Goal: Task Accomplishment & Management: Use online tool/utility

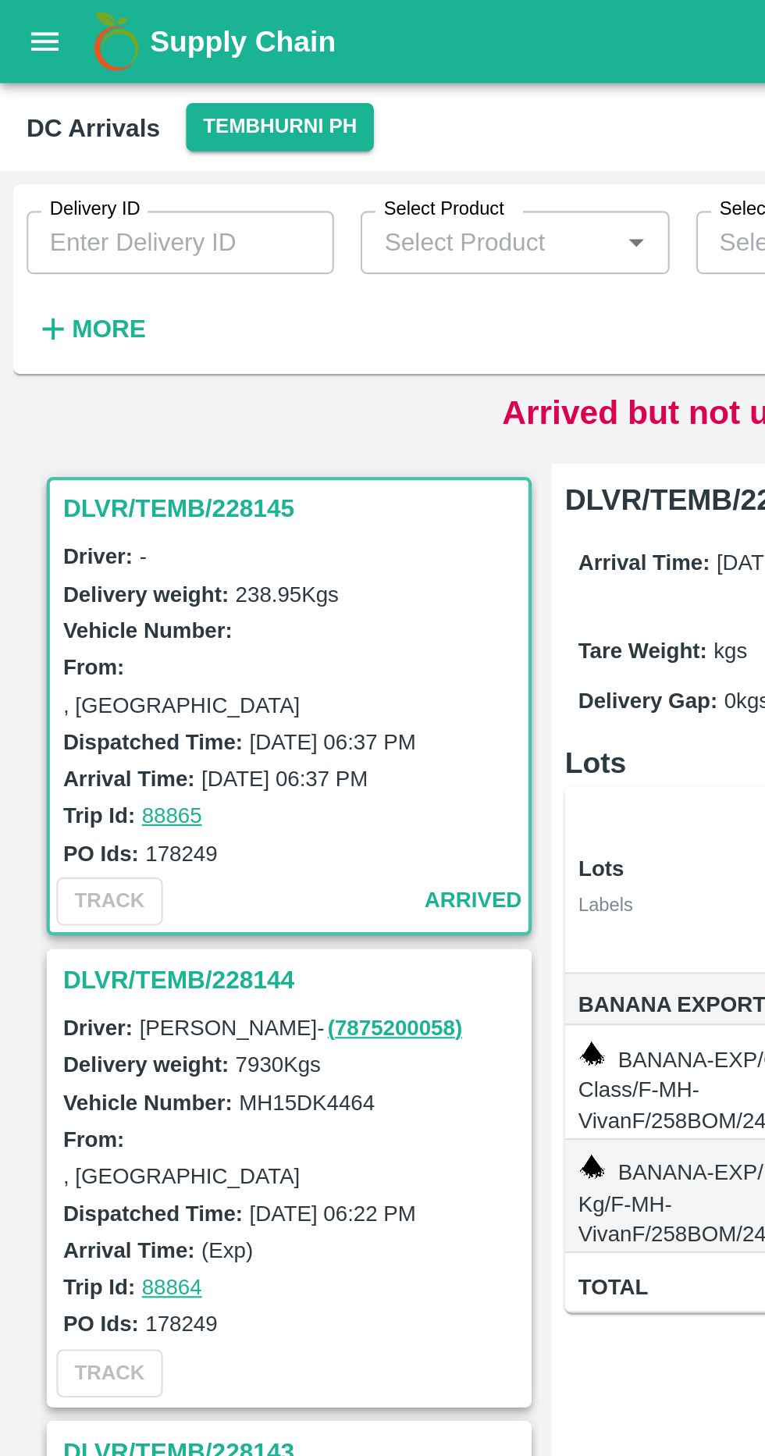
click at [60, 159] on strong "More" at bounding box center [51, 154] width 35 height 12
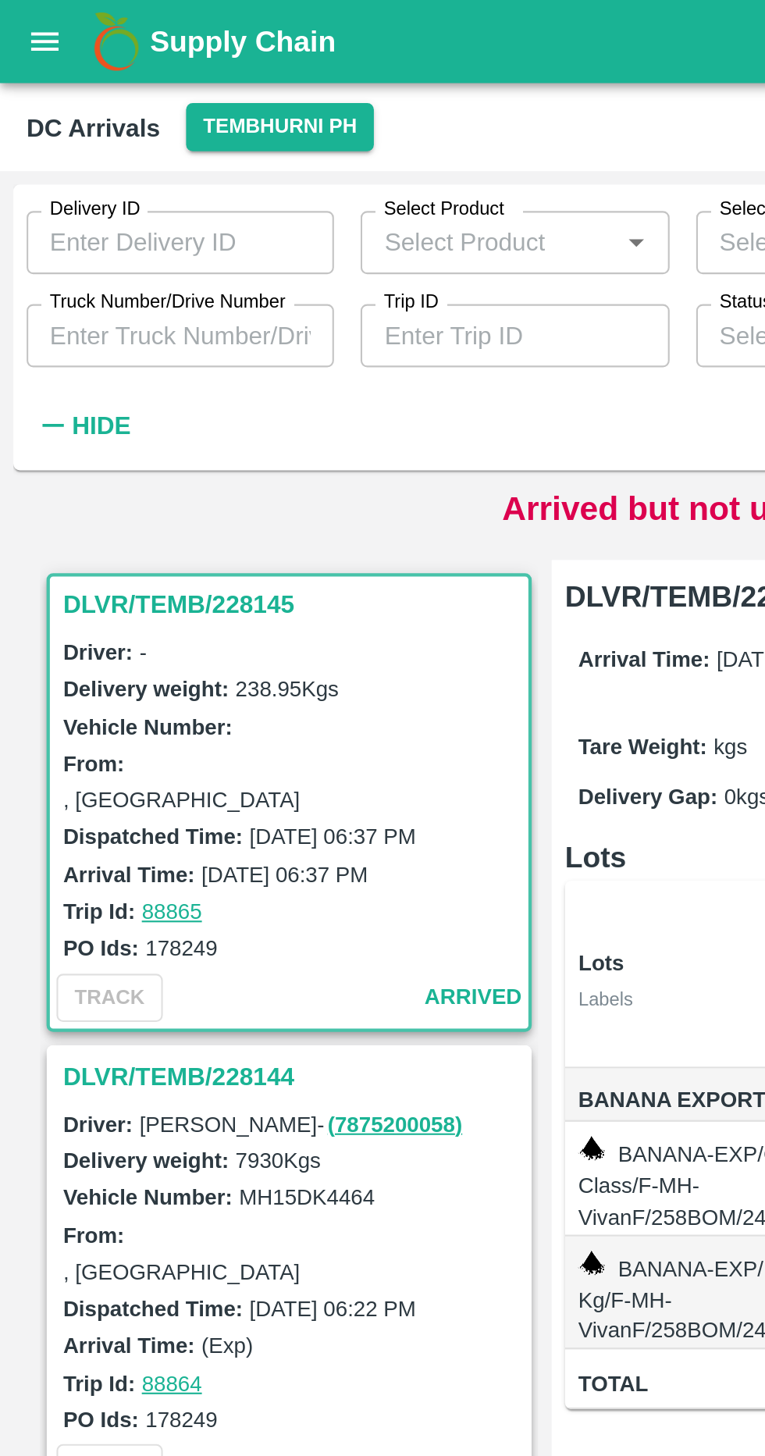
click at [105, 159] on input "Truck Number/Drive Number" at bounding box center [84, 158] width 144 height 30
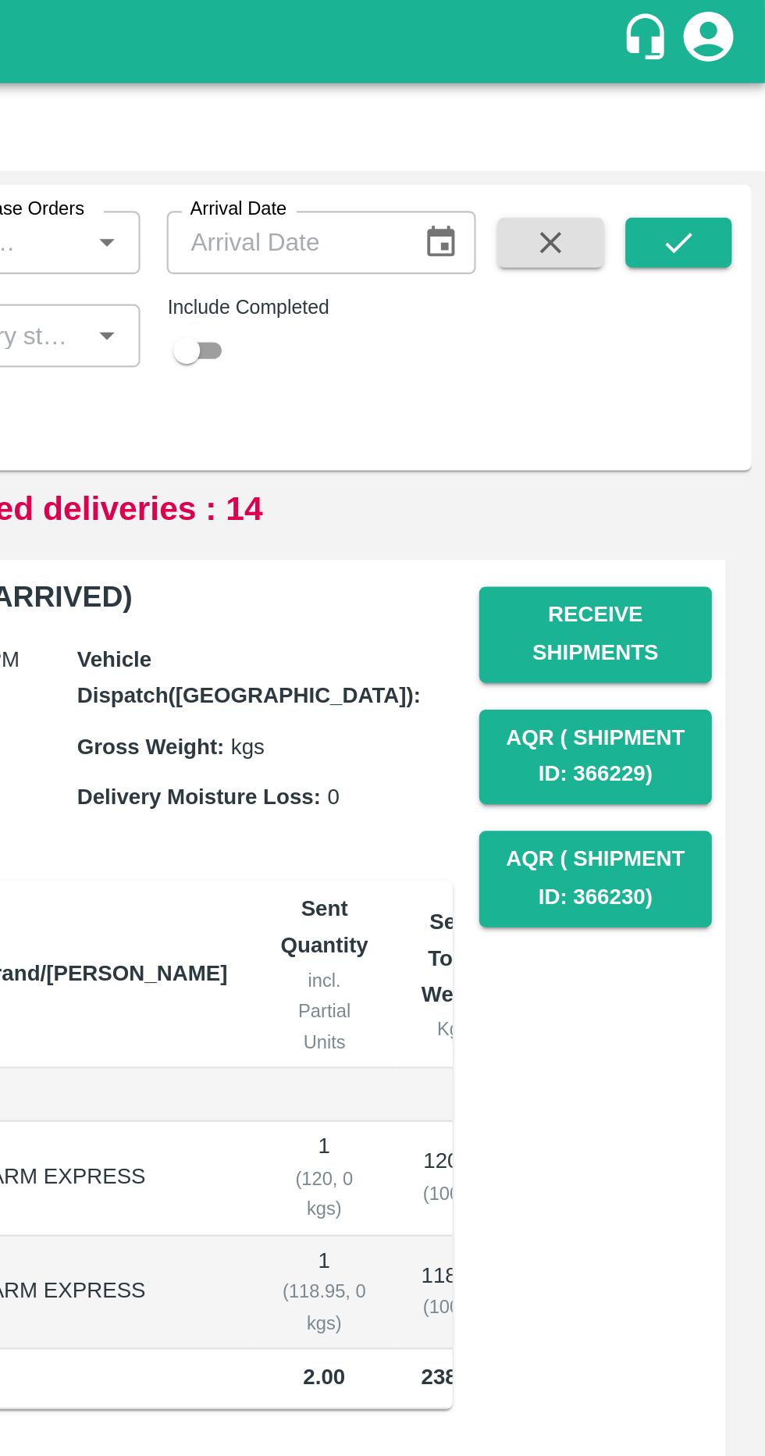
type input "4464"
click at [714, 111] on button "submit" at bounding box center [725, 113] width 50 height 23
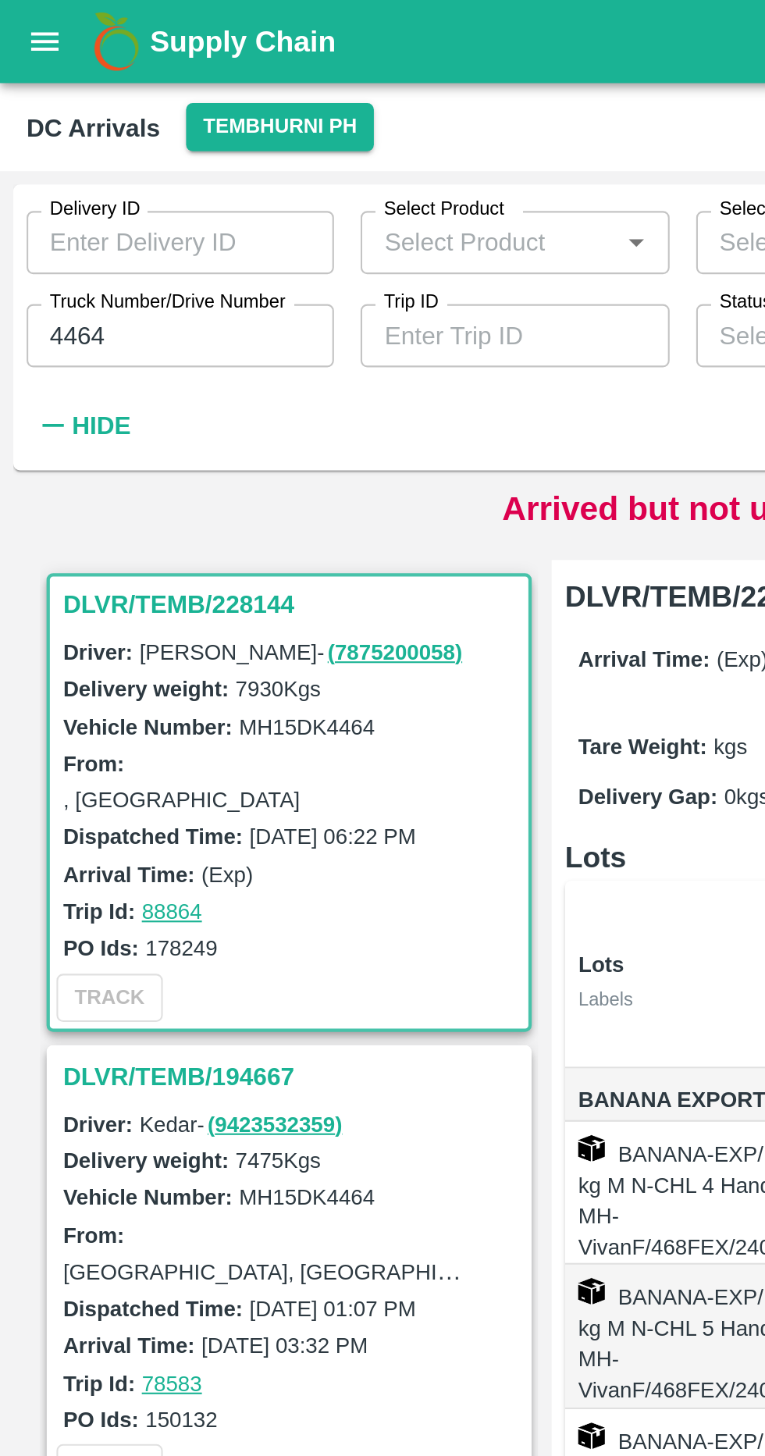
click at [121, 280] on h3 "DLVR/TEMB/228144" at bounding box center [138, 284] width 217 height 20
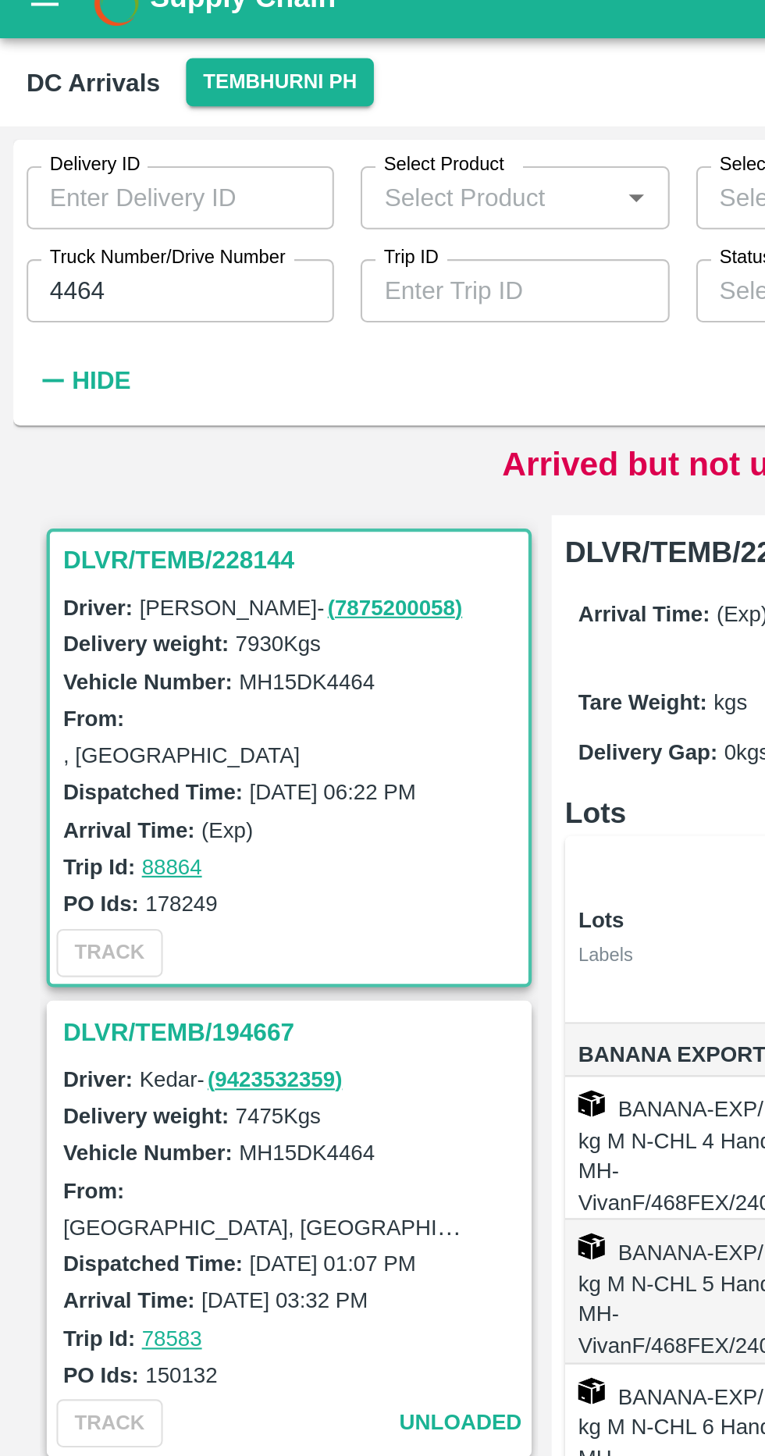
scroll to position [6, 0]
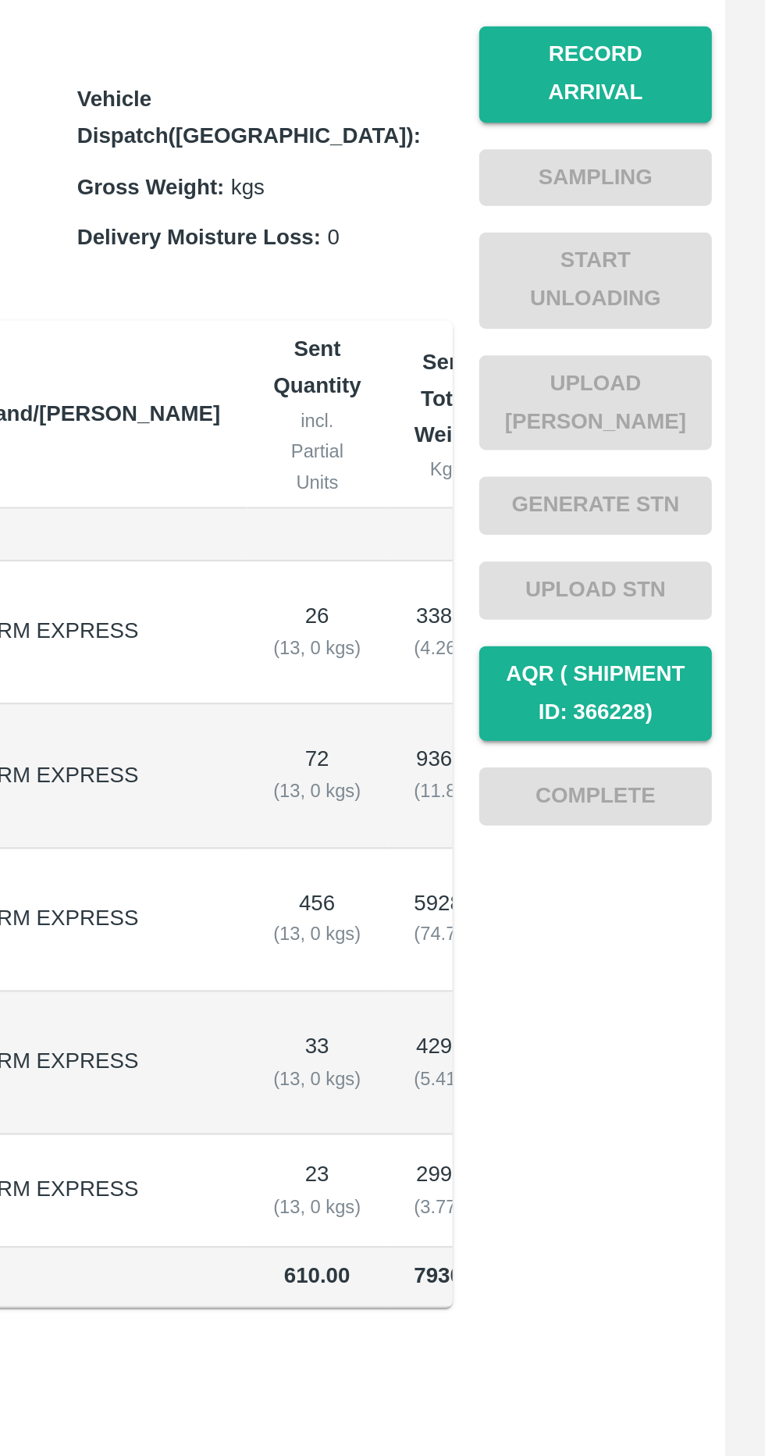
click at [718, 301] on button "Record Arrival" at bounding box center [685, 298] width 109 height 45
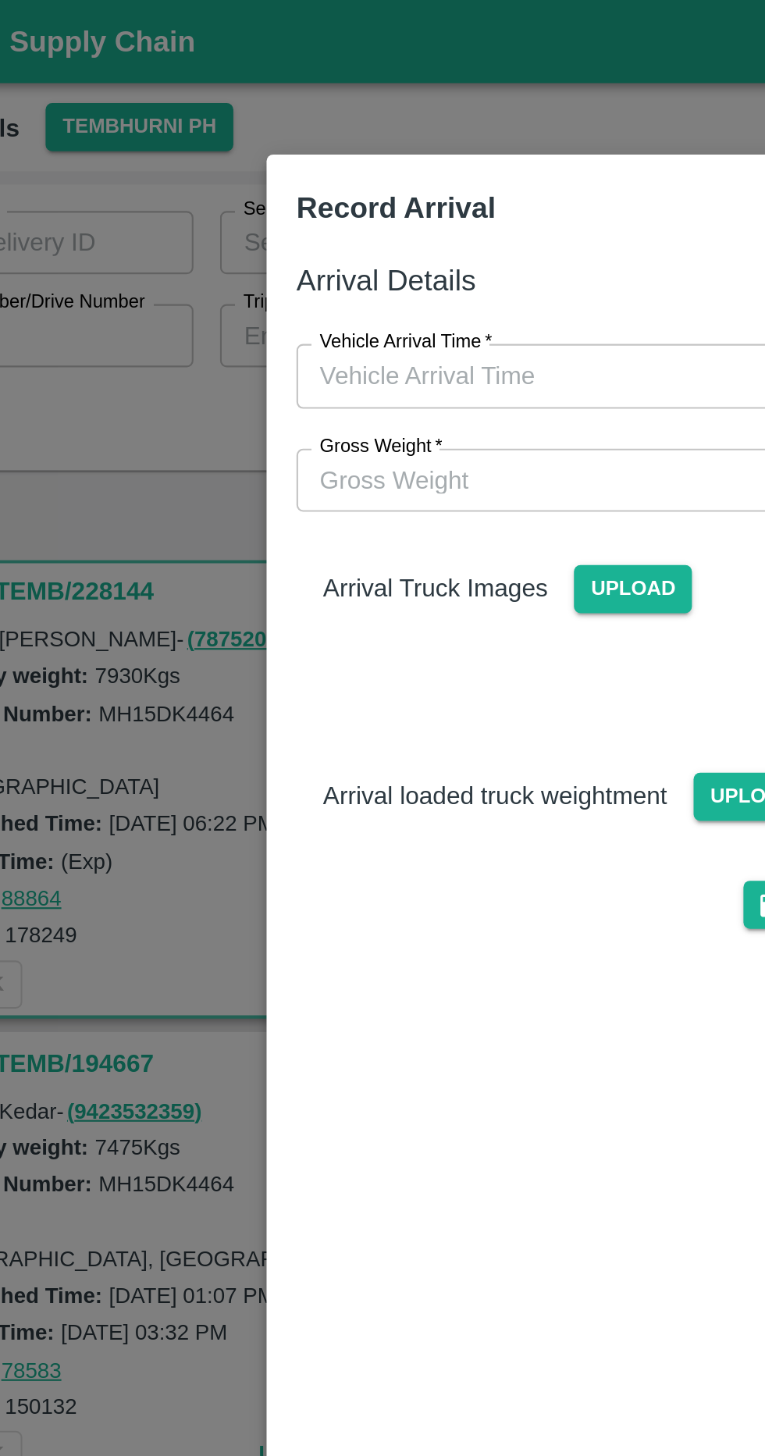
click at [359, 187] on input "Vehicle Arrival Time   *" at bounding box center [377, 177] width 344 height 30
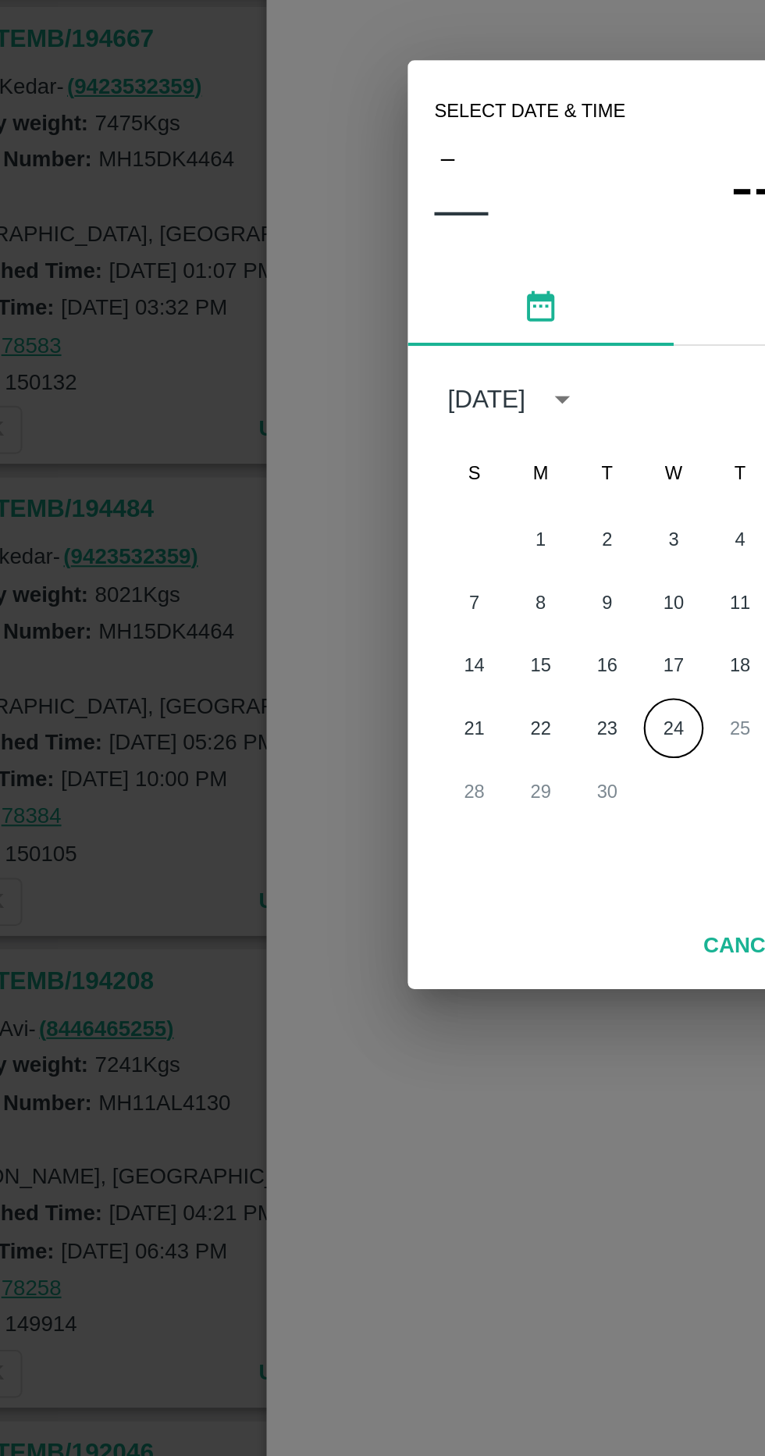
click at [387, 830] on button "24" at bounding box center [383, 824] width 28 height 28
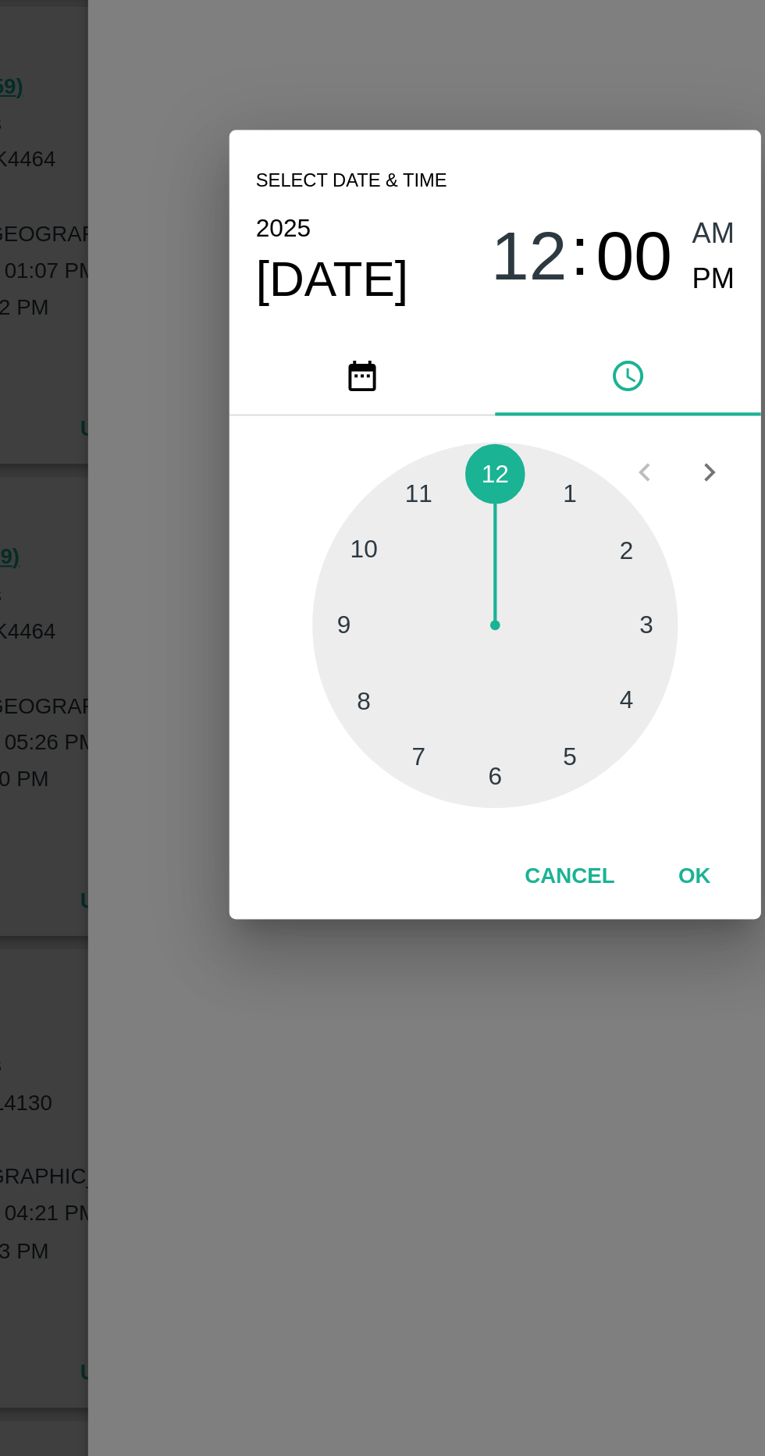
click at [348, 839] on div at bounding box center [383, 775] width 172 height 172
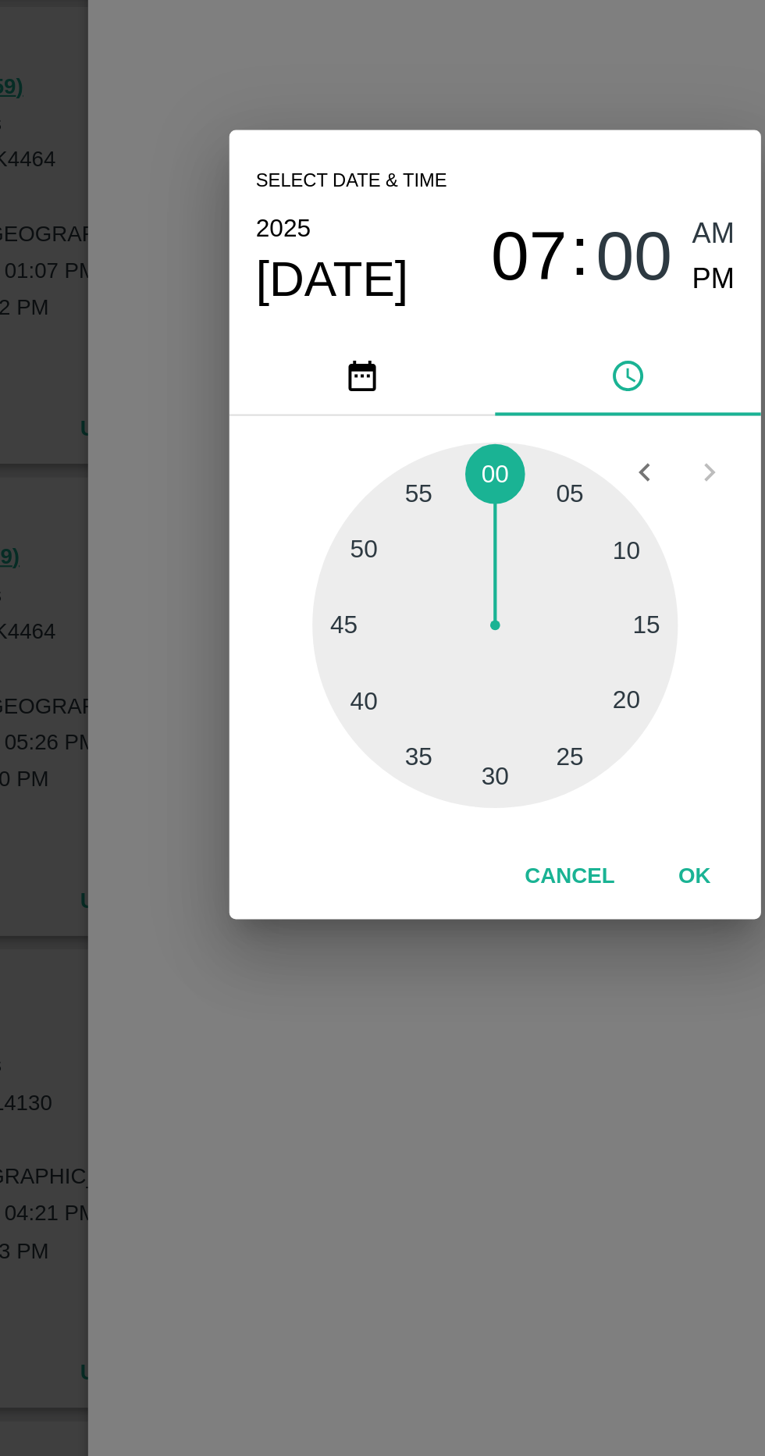
click at [451, 740] on div at bounding box center [383, 775] width 172 height 172
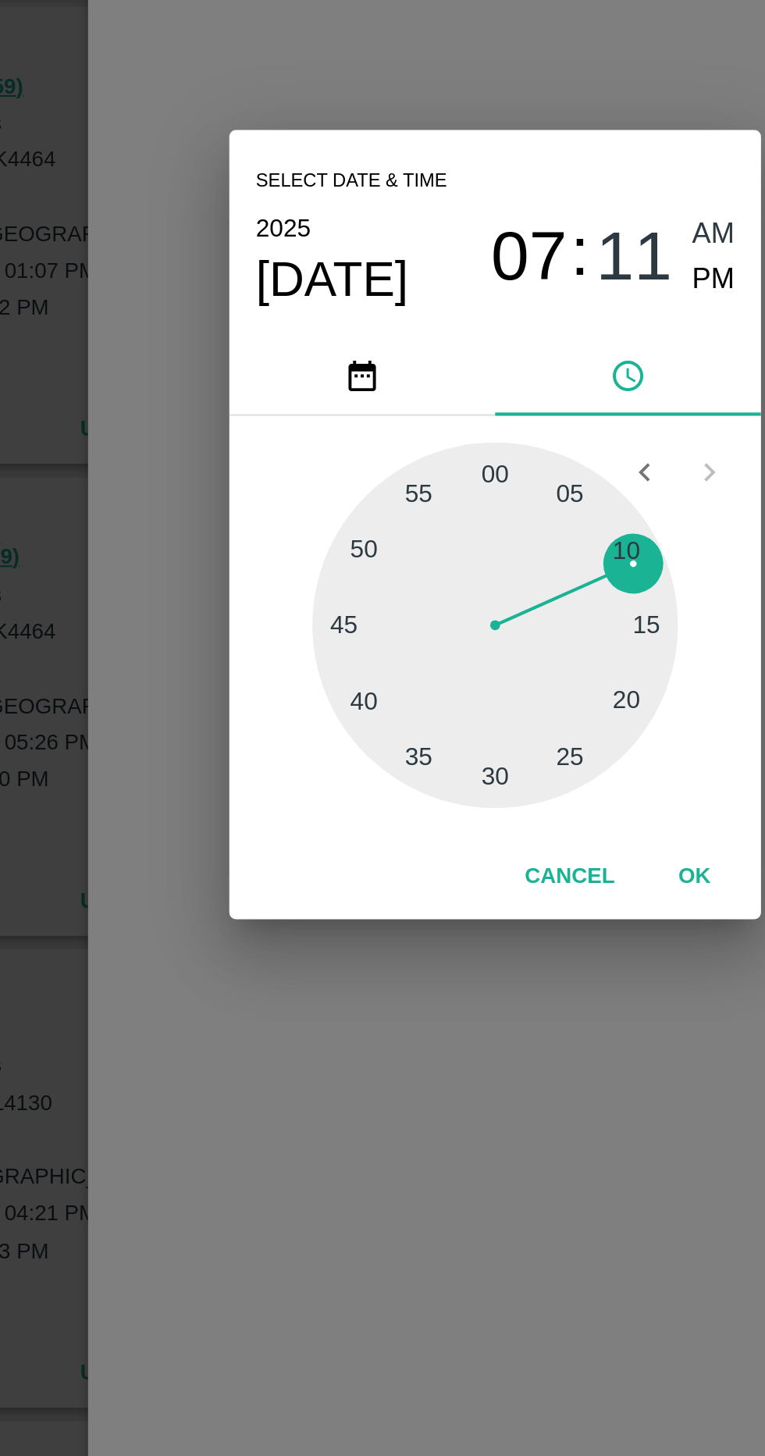
click at [485, 616] on span "PM" at bounding box center [486, 613] width 20 height 21
type input "[DATE] 07:11 PM"
click at [472, 896] on button "OK" at bounding box center [476, 893] width 50 height 27
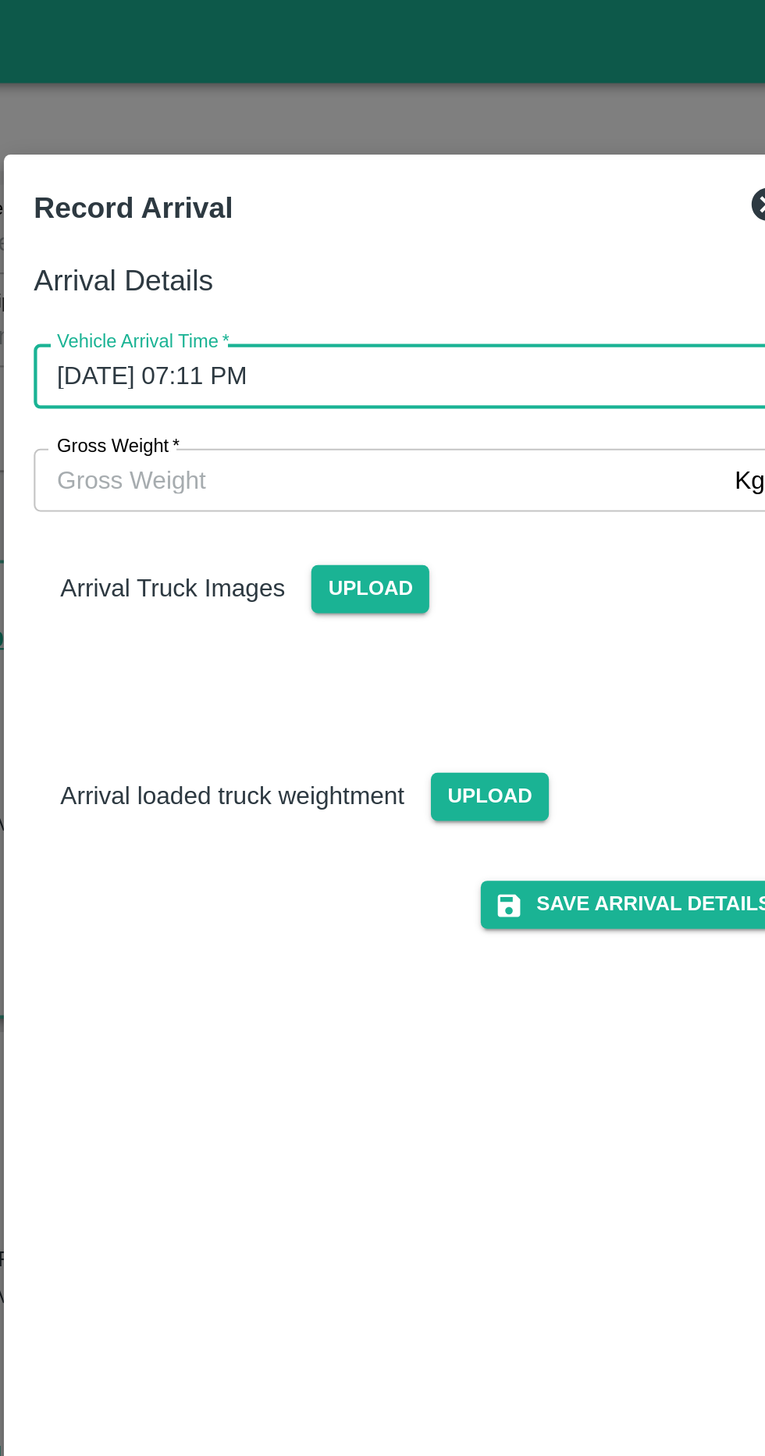
click at [407, 228] on input "Gross Weight   *" at bounding box center [366, 226] width 323 height 30
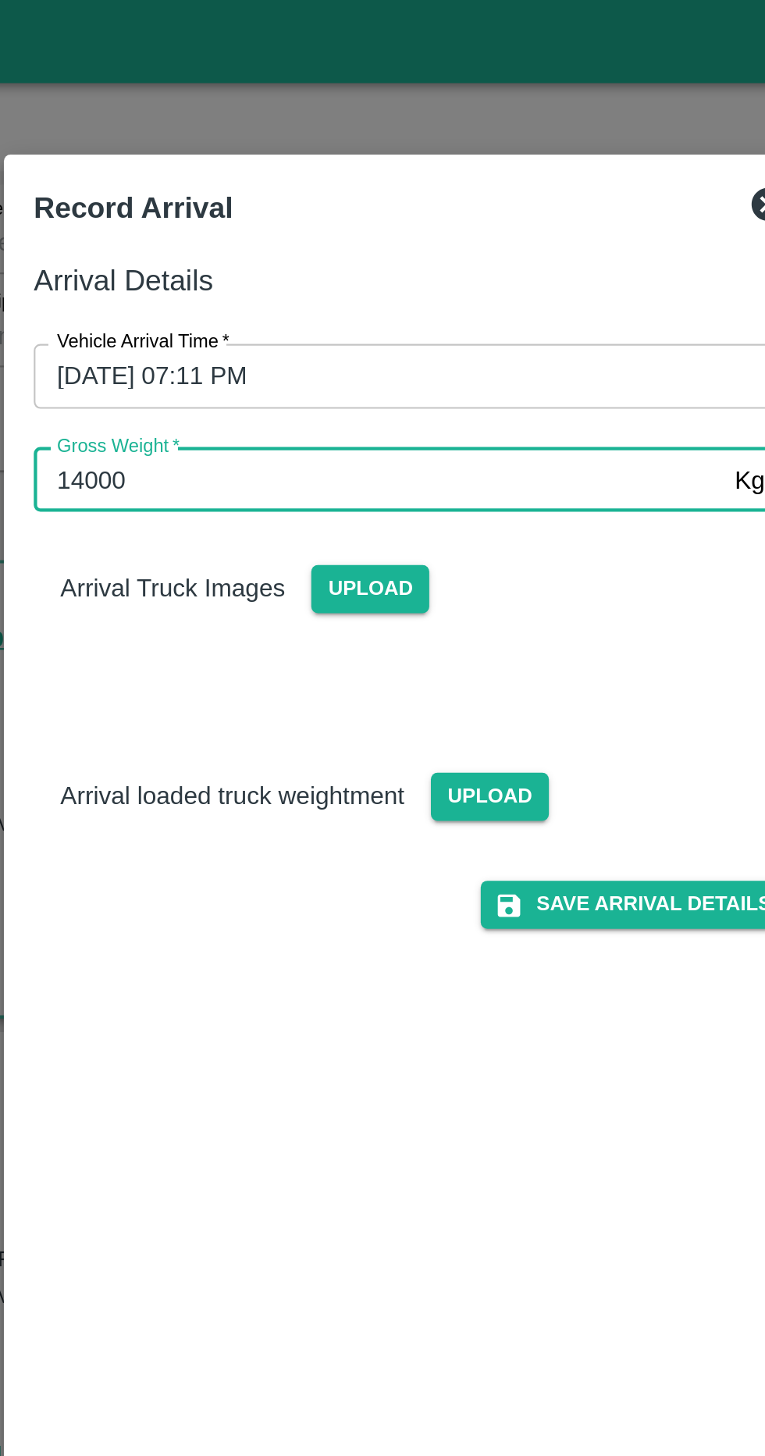
type input "14000"
click at [376, 279] on span "Upload" at bounding box center [363, 276] width 55 height 23
click at [0, 0] on input "Upload" at bounding box center [0, 0] width 0 height 0
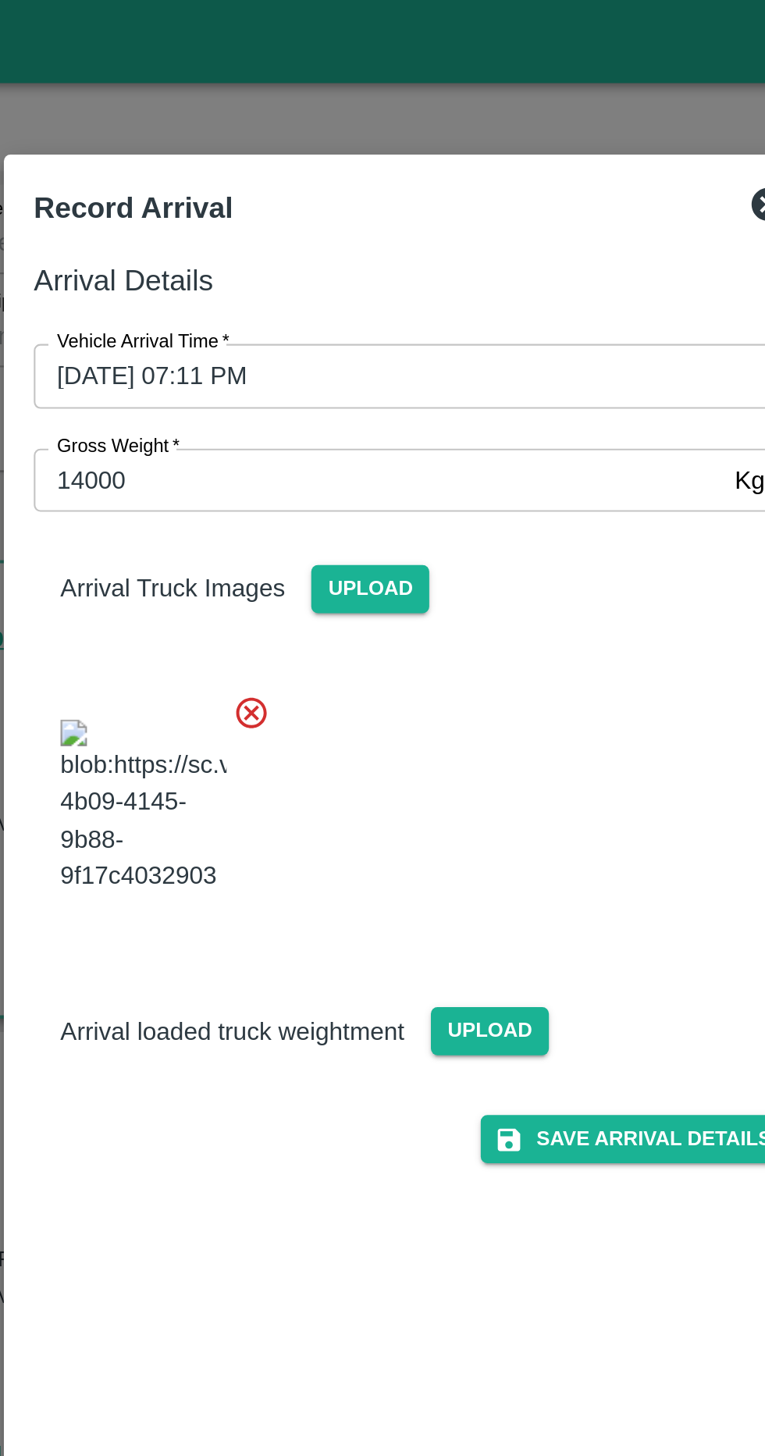
click at [415, 496] on span "Upload" at bounding box center [419, 484] width 55 height 23
click at [0, 0] on input "Upload" at bounding box center [0, 0] width 0 height 0
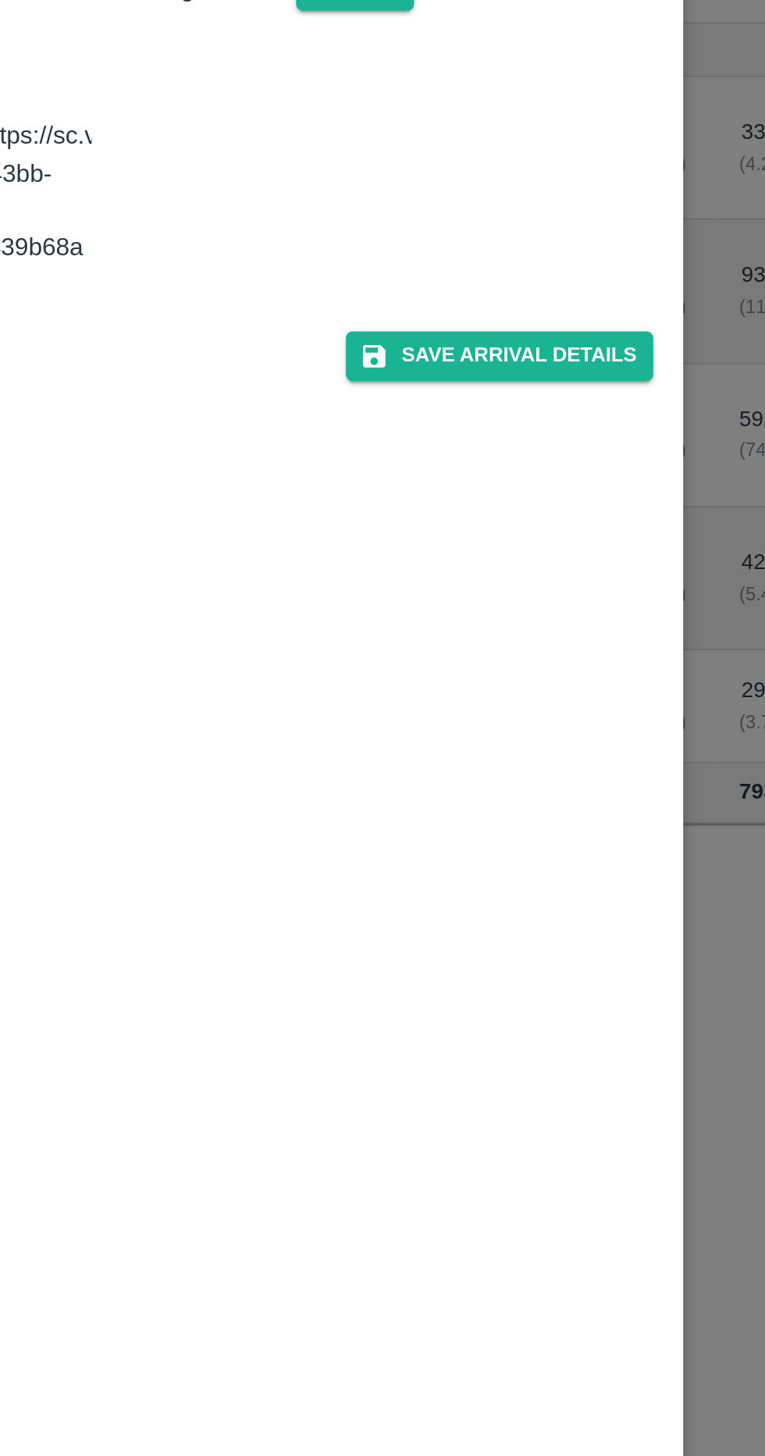
click at [517, 669] on button "Save Arrival Details" at bounding box center [487, 658] width 144 height 23
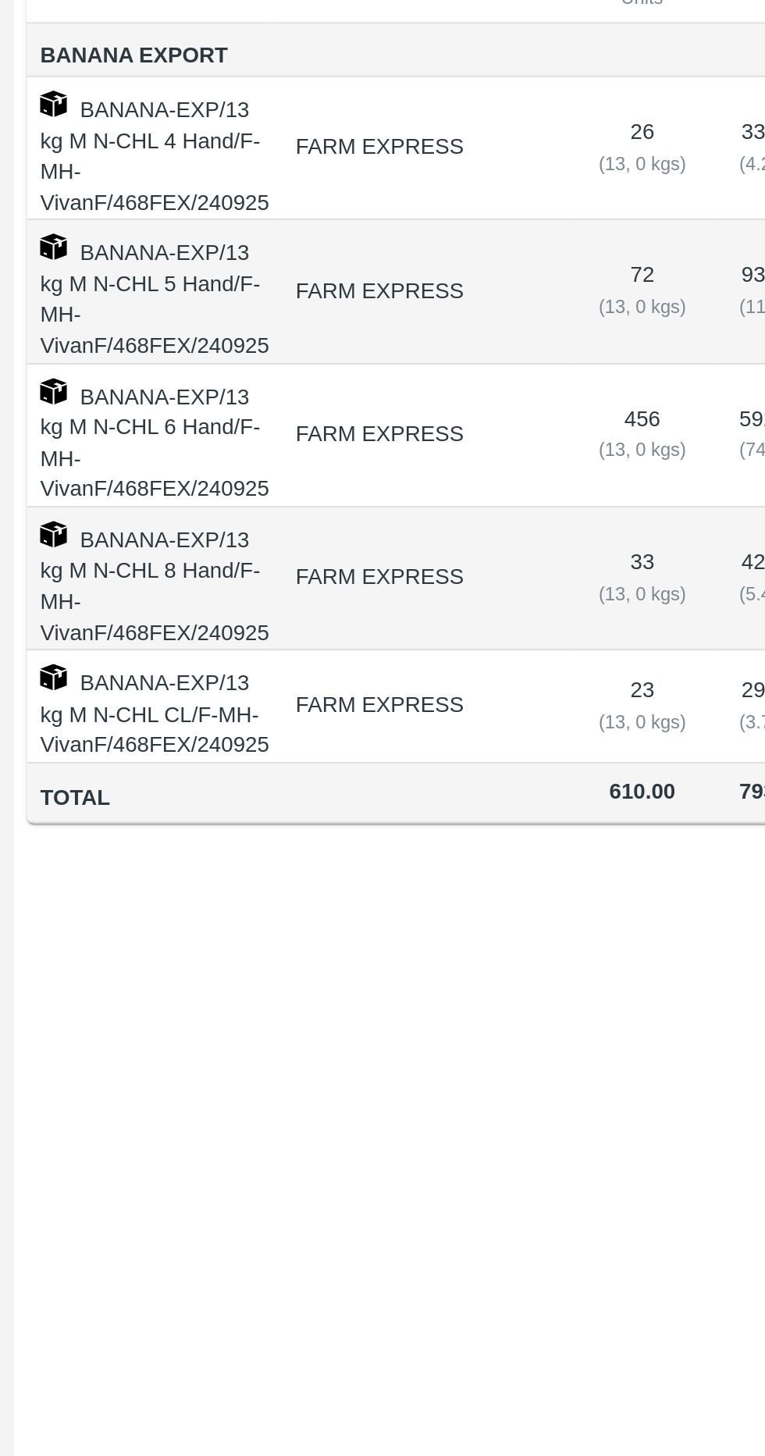
scroll to position [0, 0]
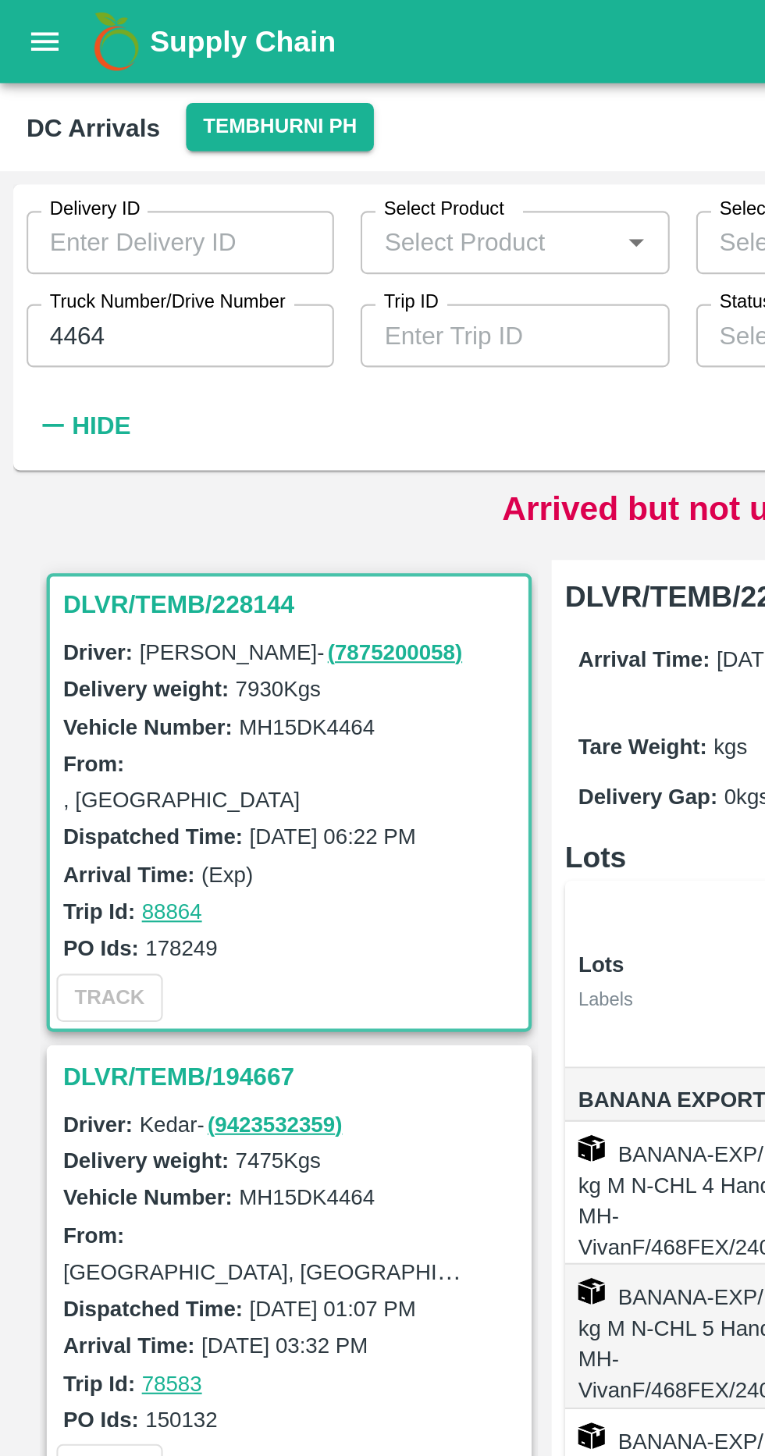
click at [116, 154] on input "4464" at bounding box center [84, 158] width 144 height 30
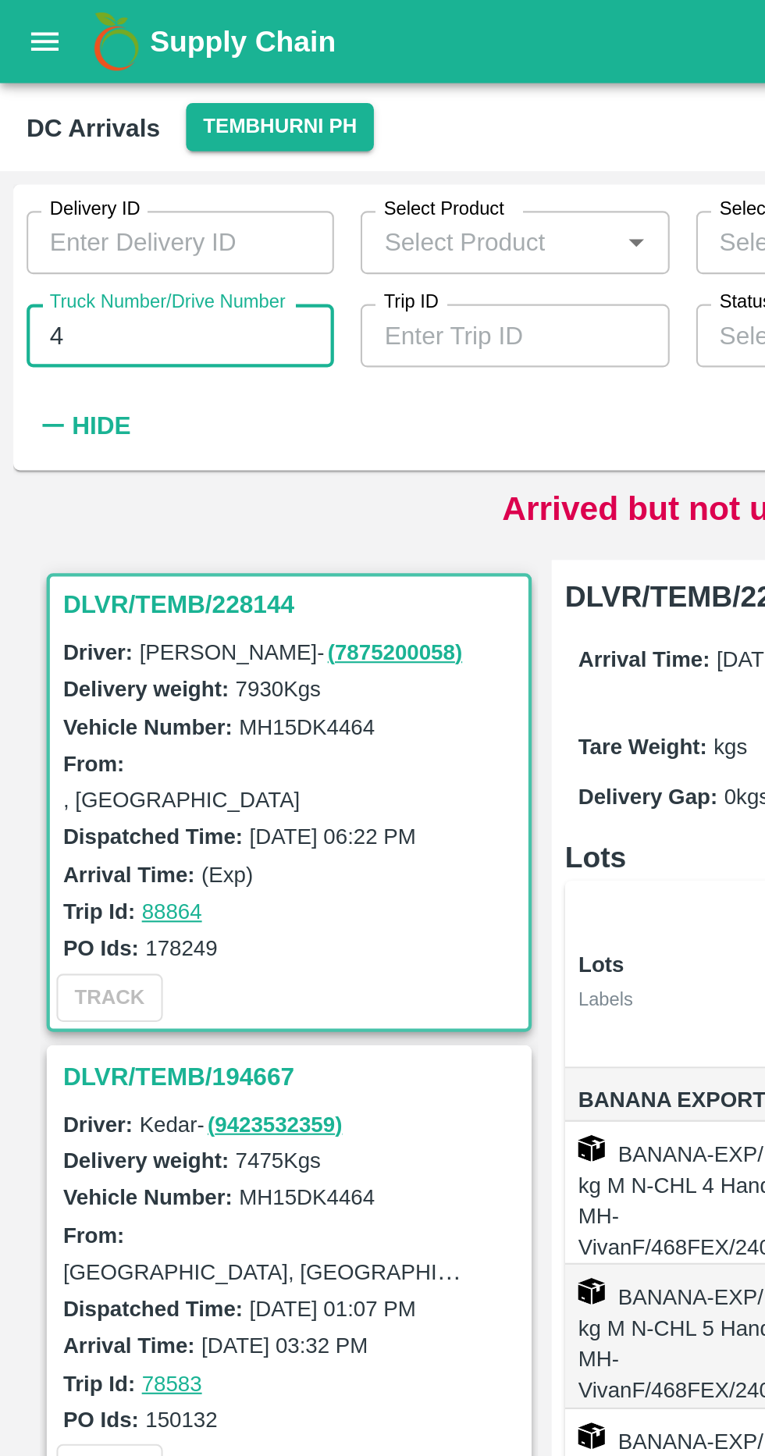
type input "4"
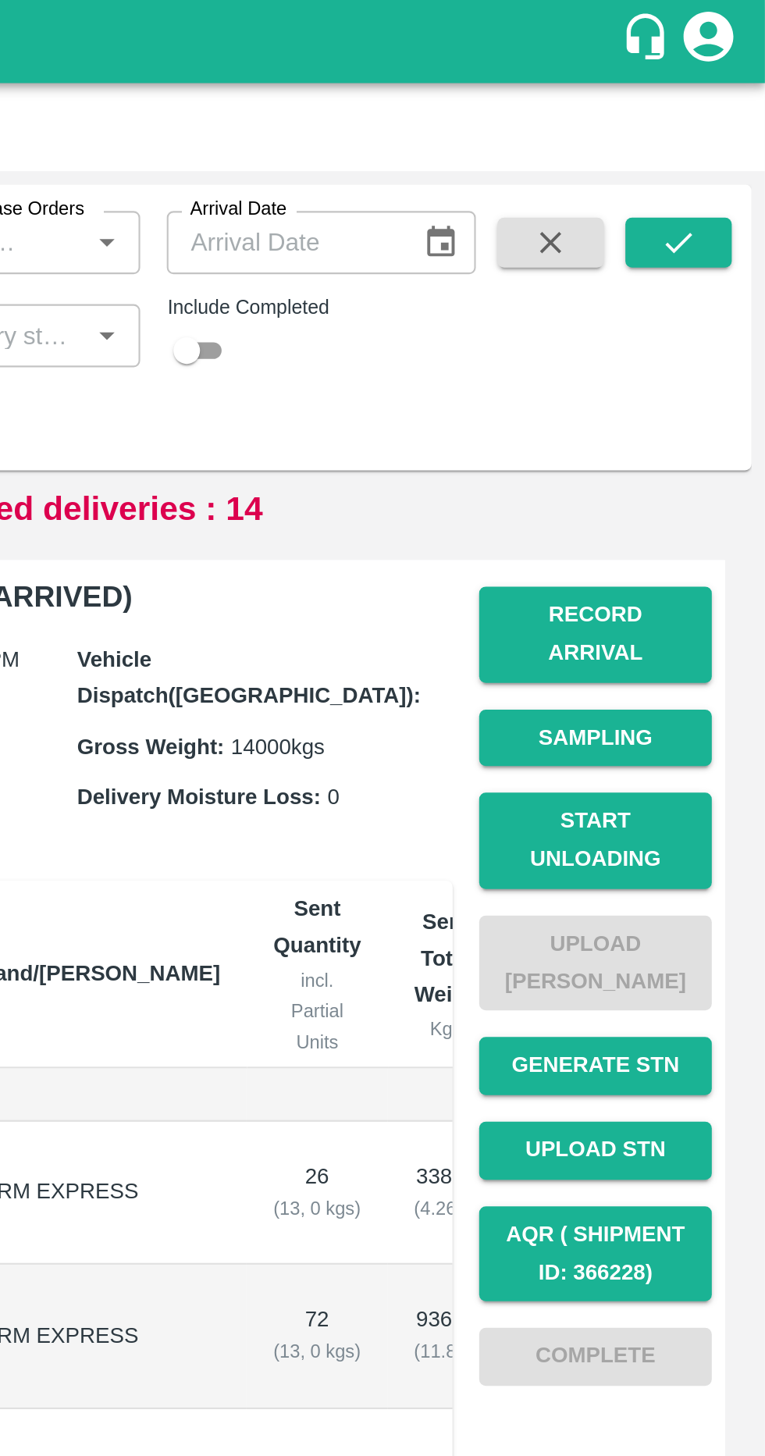
type input "3636"
click at [731, 118] on icon "submit" at bounding box center [724, 113] width 17 height 17
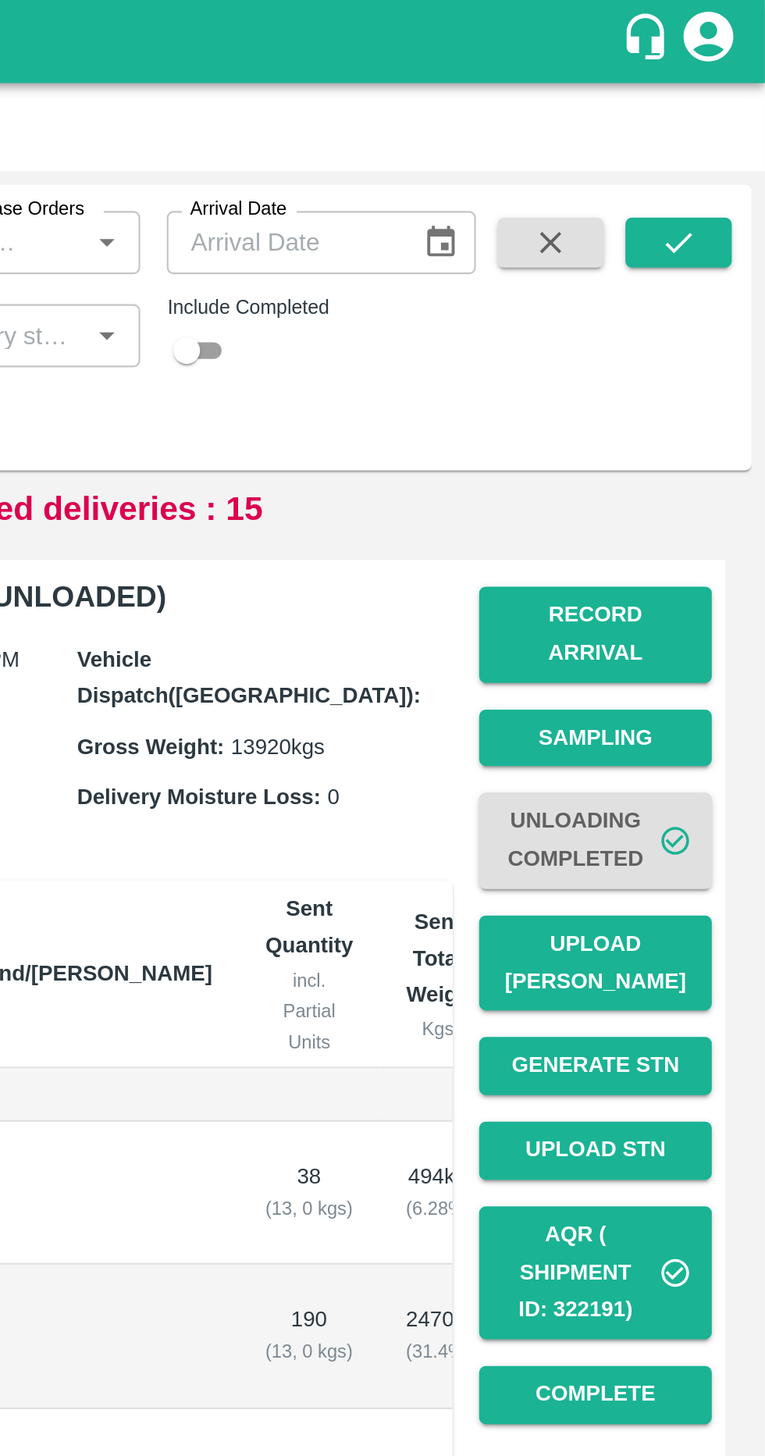
click at [722, 122] on icon "submit" at bounding box center [724, 113] width 17 height 17
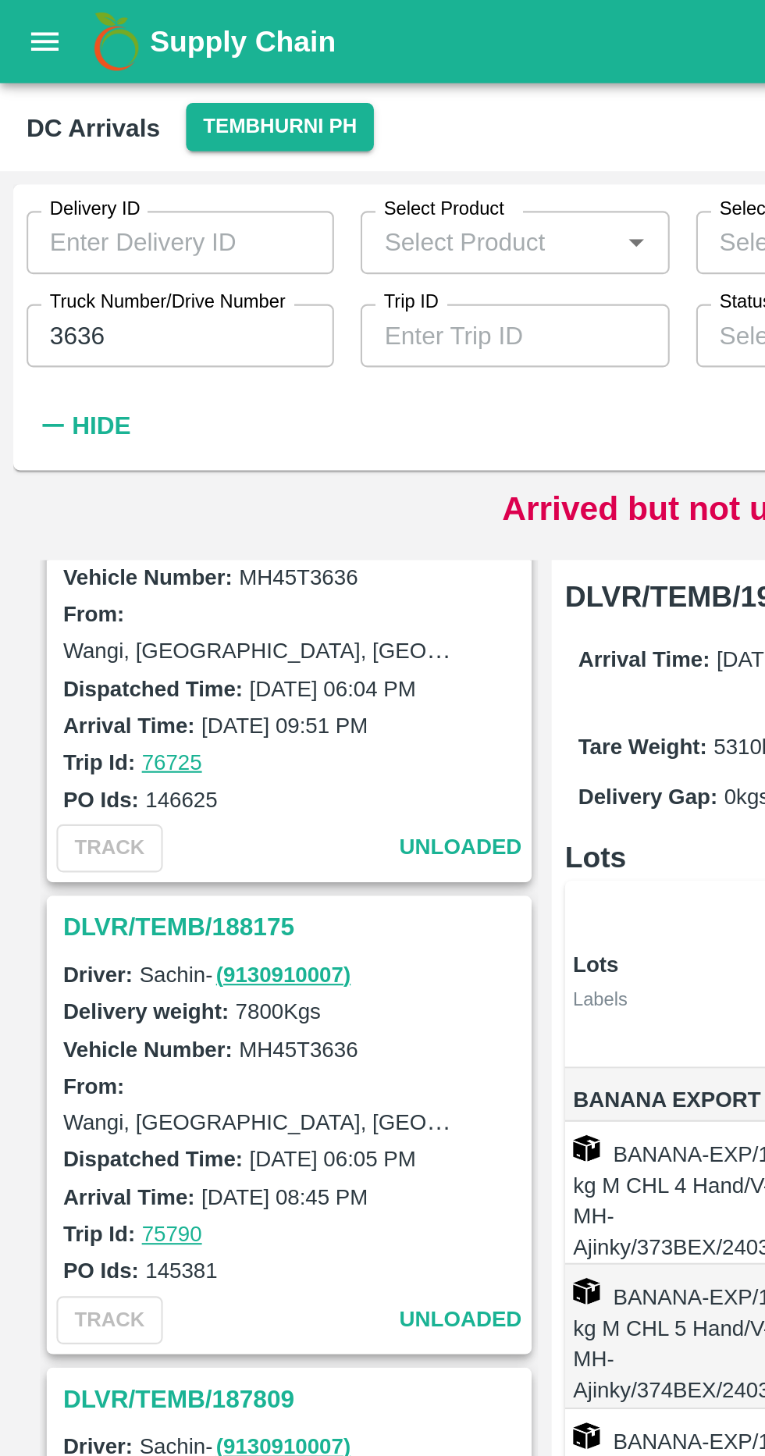
scroll to position [1181, 0]
